Goal: Book appointment/travel/reservation

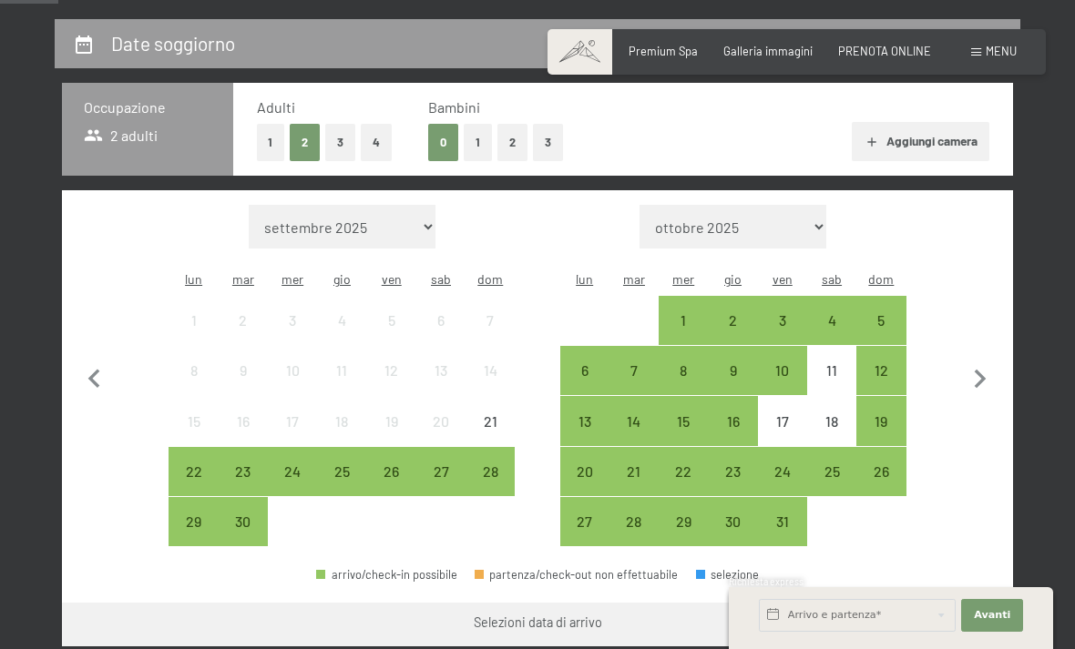
scroll to position [347, 0]
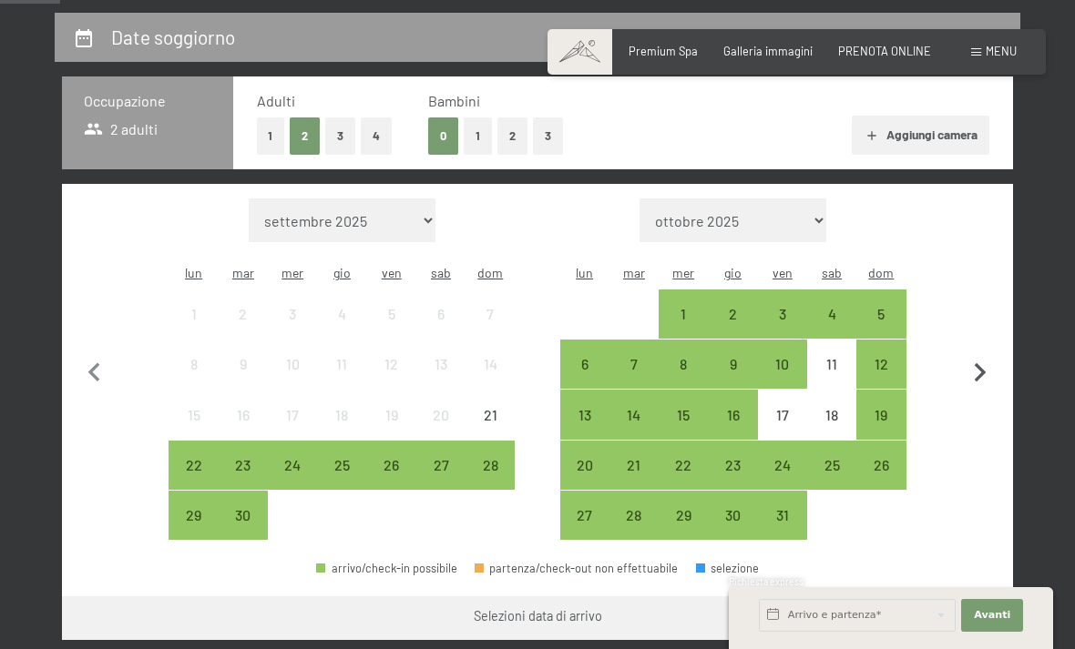
click at [988, 367] on icon "button" at bounding box center [980, 373] width 38 height 38
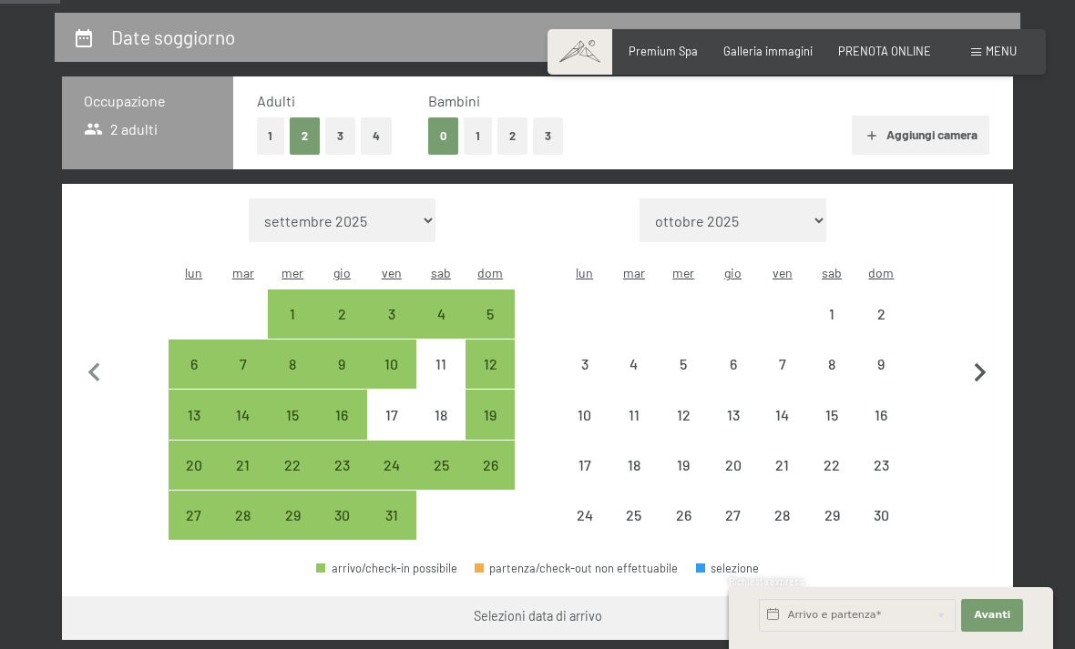
select select "[DATE]"
click at [989, 367] on icon "button" at bounding box center [980, 373] width 38 height 38
select select "[DATE]"
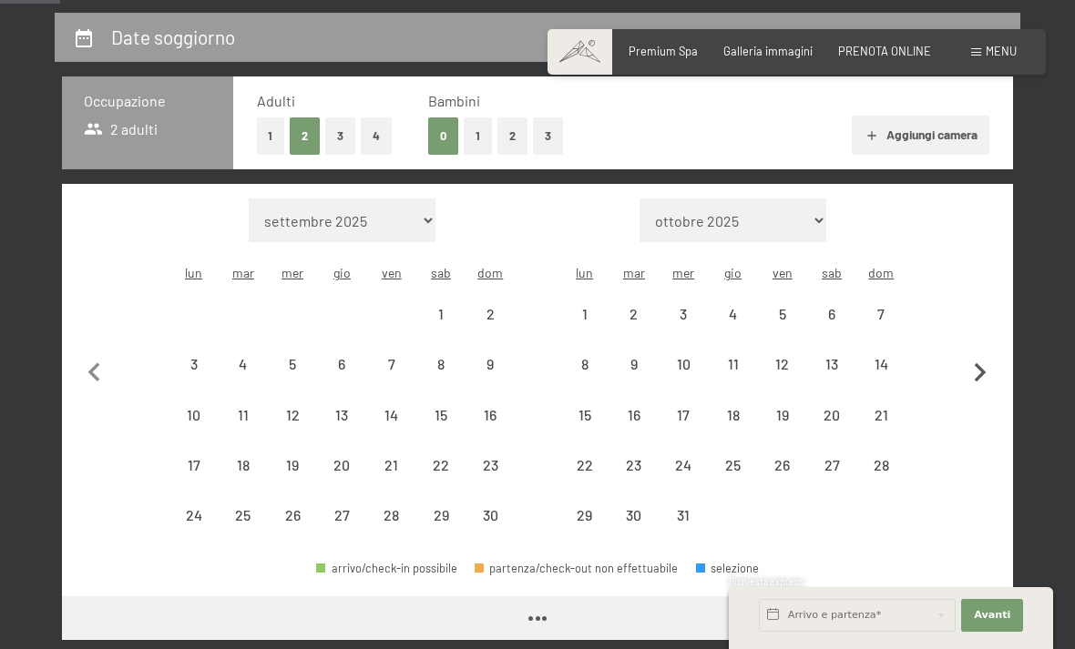
select select "[DATE]"
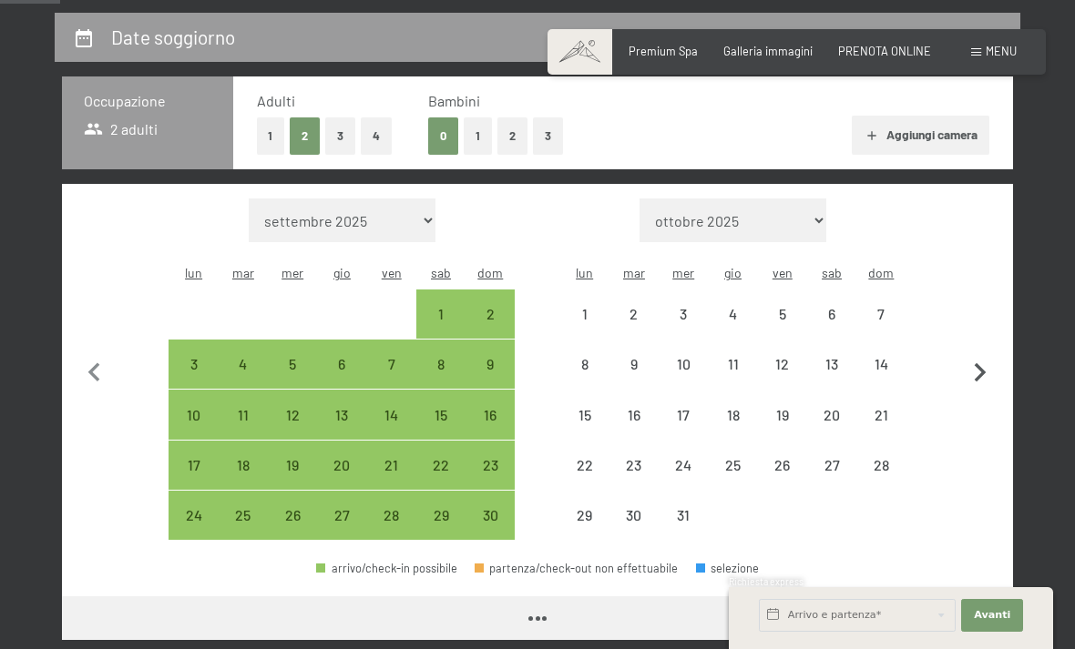
select select "[DATE]"
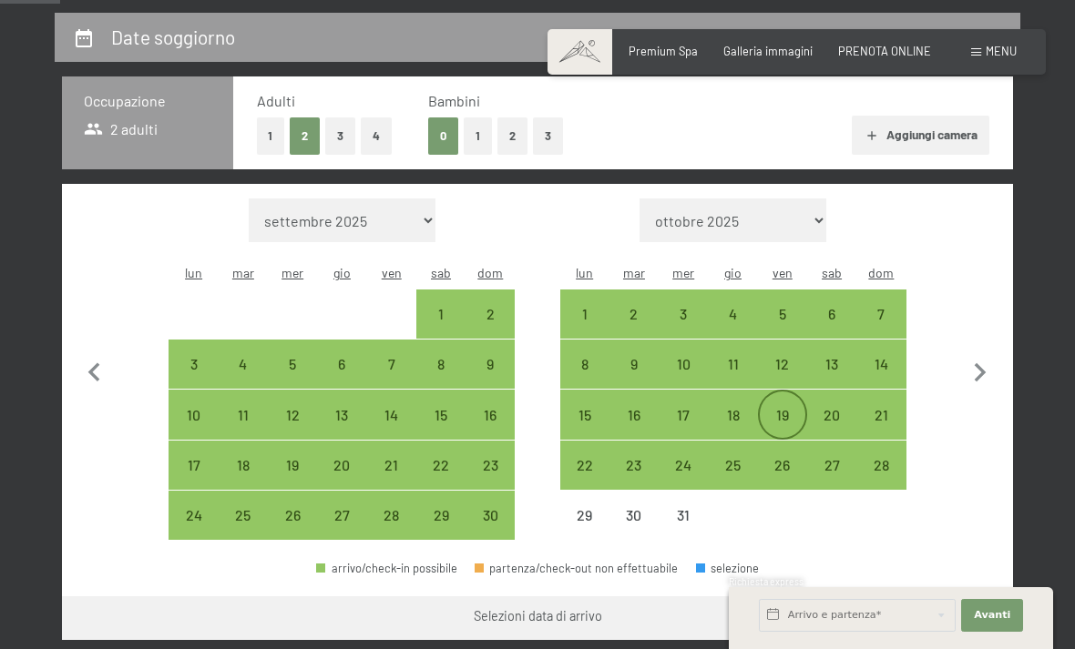
click at [771, 408] on div "19" at bounding box center [783, 431] width 46 height 46
select select "[DATE]"
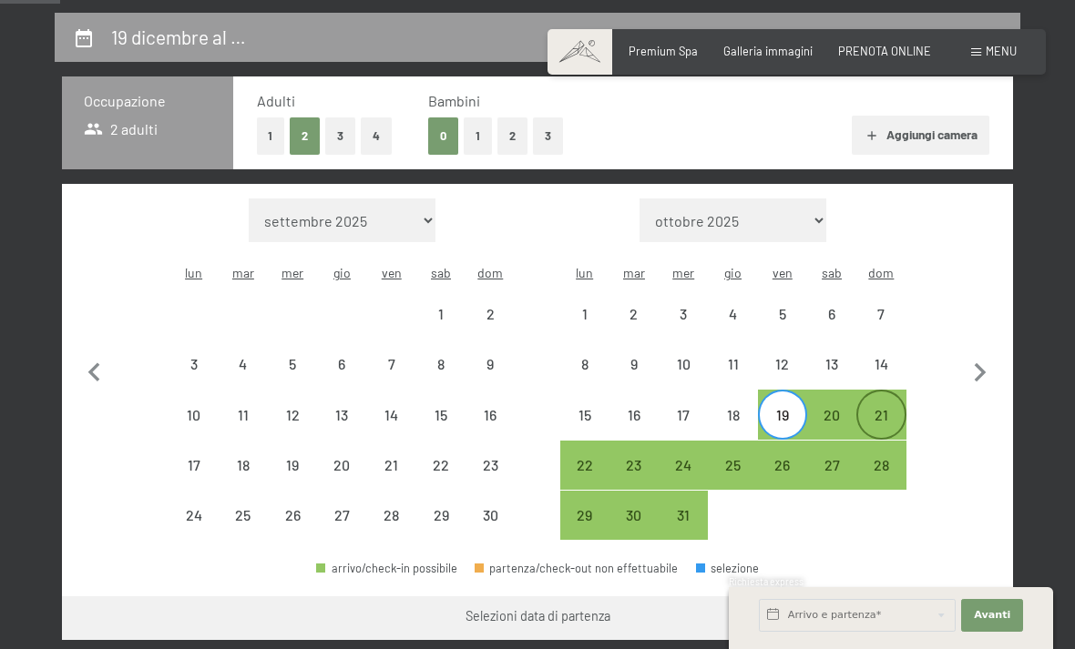
click at [888, 408] on div "21" at bounding box center [881, 431] width 46 height 46
select select "[DATE]"
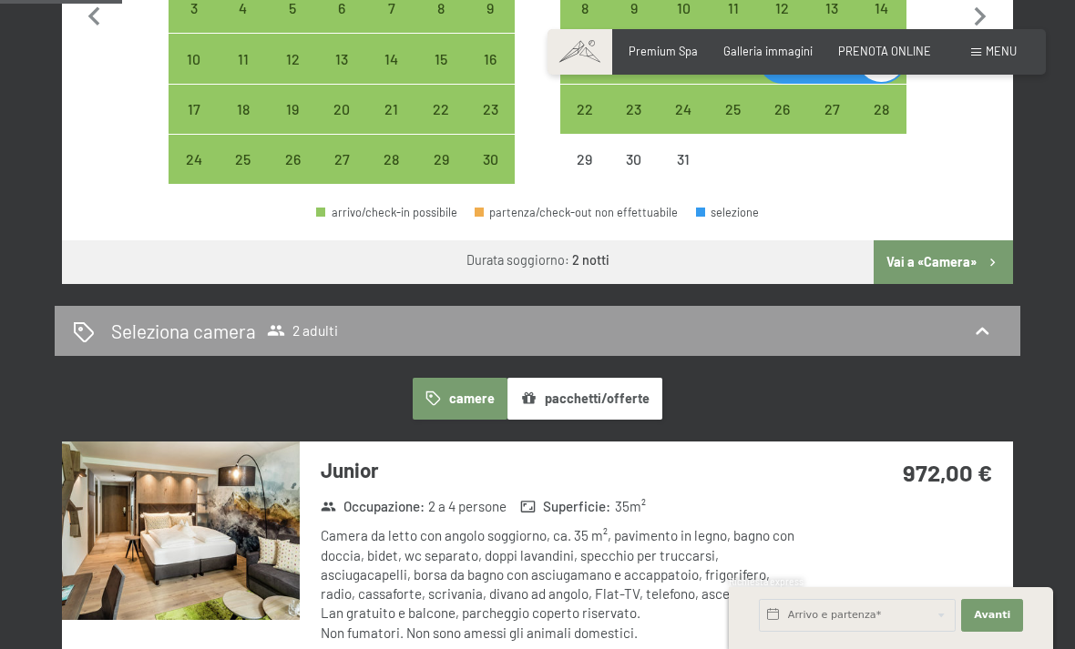
scroll to position [707, 0]
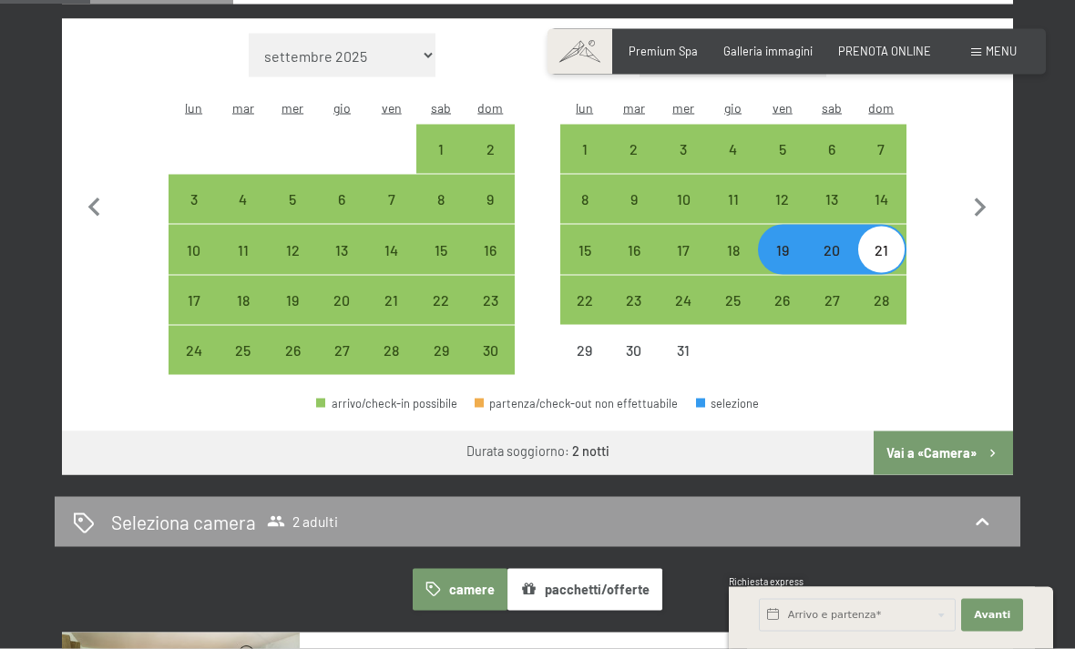
click at [959, 434] on button "Vai a «Camera»" at bounding box center [943, 454] width 139 height 44
select select "[DATE]"
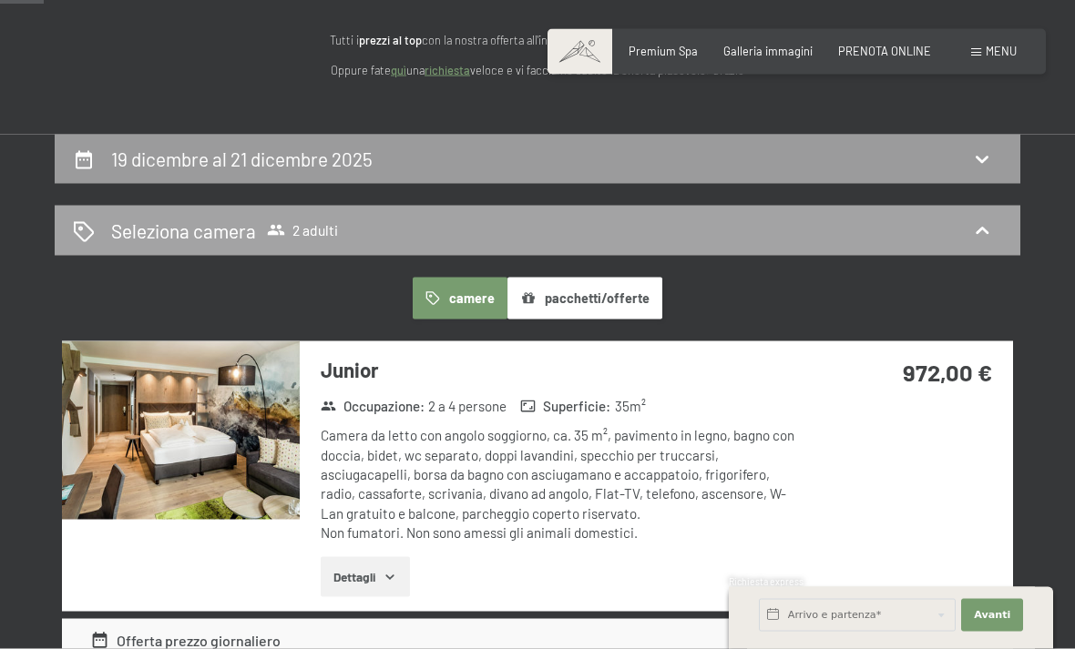
scroll to position [226, 0]
click at [984, 237] on icon at bounding box center [982, 231] width 22 height 22
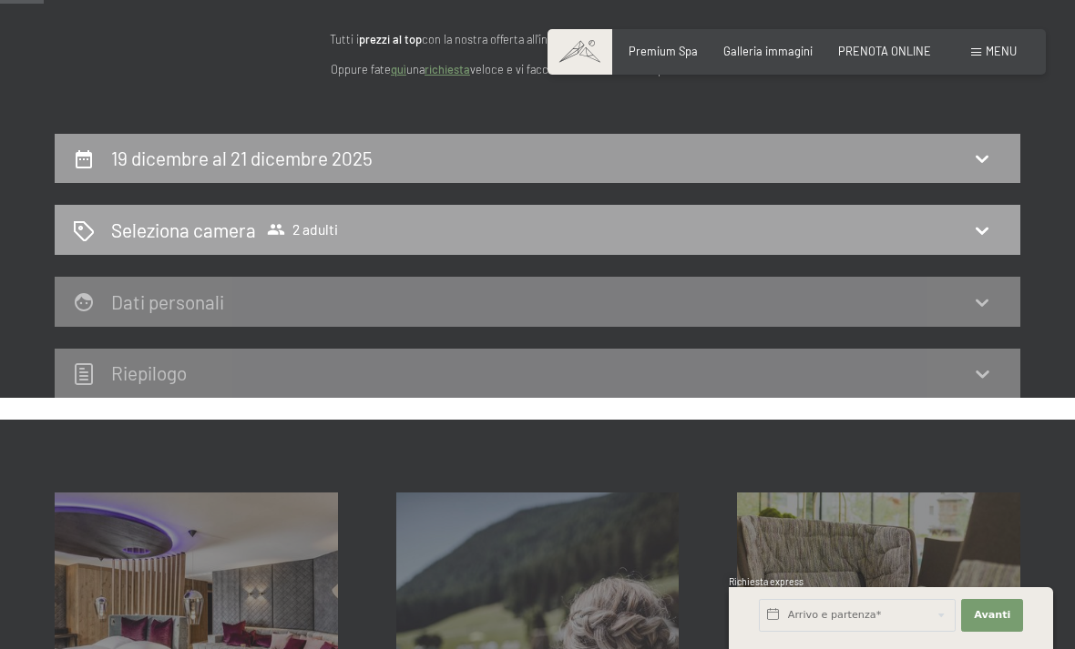
click at [994, 242] on div "Seleziona camera 2 adulti" at bounding box center [538, 230] width 966 height 50
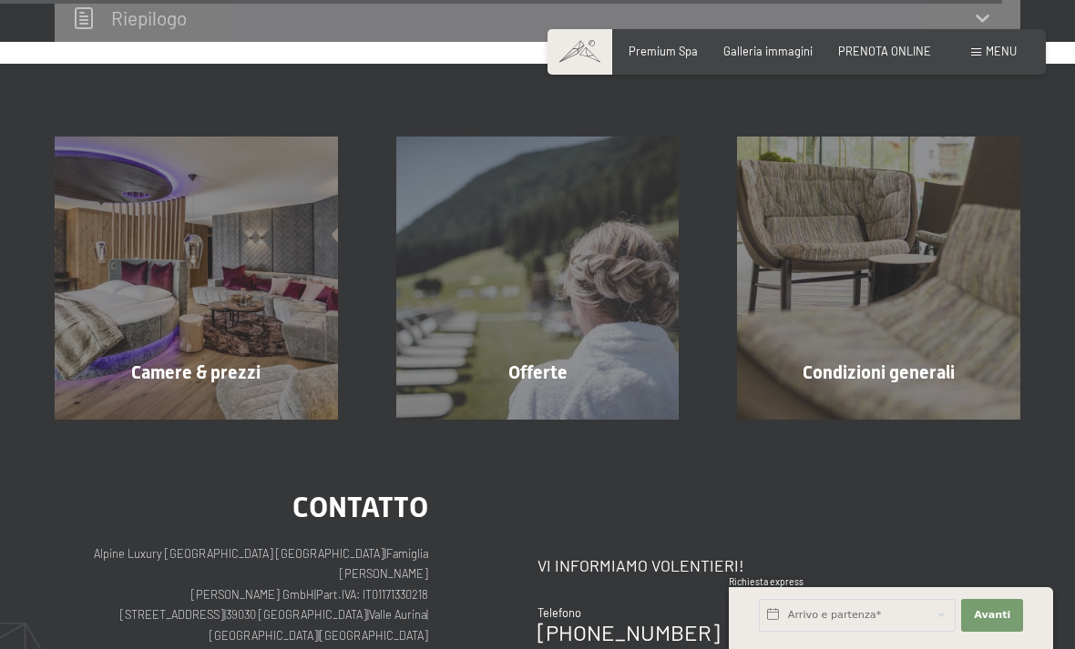
scroll to position [5204, 0]
